Goal: Navigation & Orientation: Understand site structure

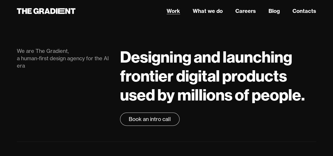
click at [177, 14] on link "Work" at bounding box center [173, 11] width 13 height 8
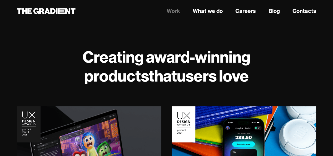
click at [211, 12] on link "What we do" at bounding box center [208, 11] width 30 height 8
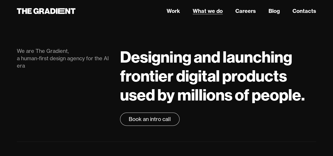
click at [202, 11] on link "What we do" at bounding box center [208, 11] width 30 height 8
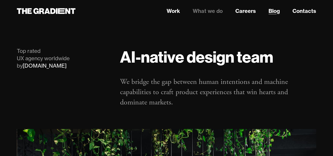
click at [270, 10] on link "Blog" at bounding box center [274, 11] width 11 height 8
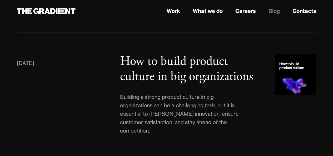
scroll to position [447, 0]
